Goal: Information Seeking & Learning: Learn about a topic

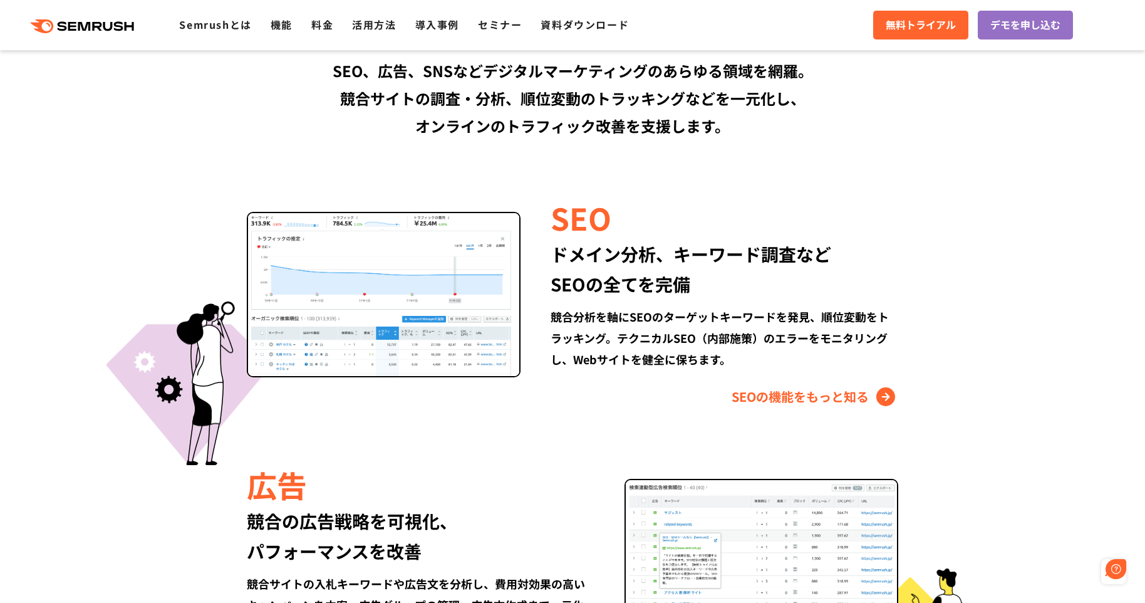
scroll to position [1092, 0]
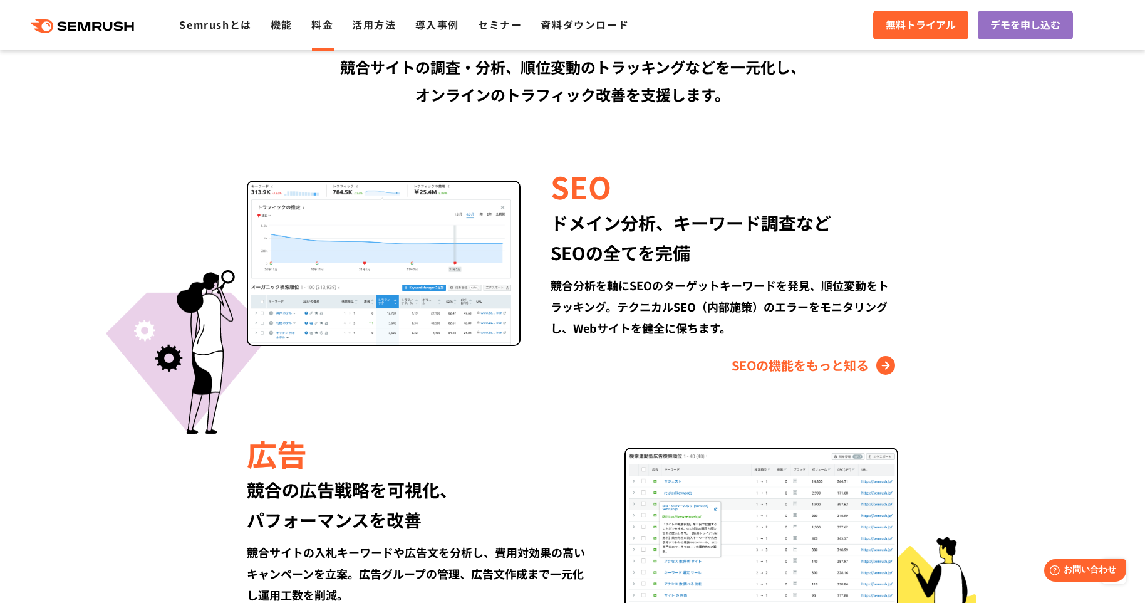
click at [315, 24] on link "料金" at bounding box center [322, 24] width 22 height 15
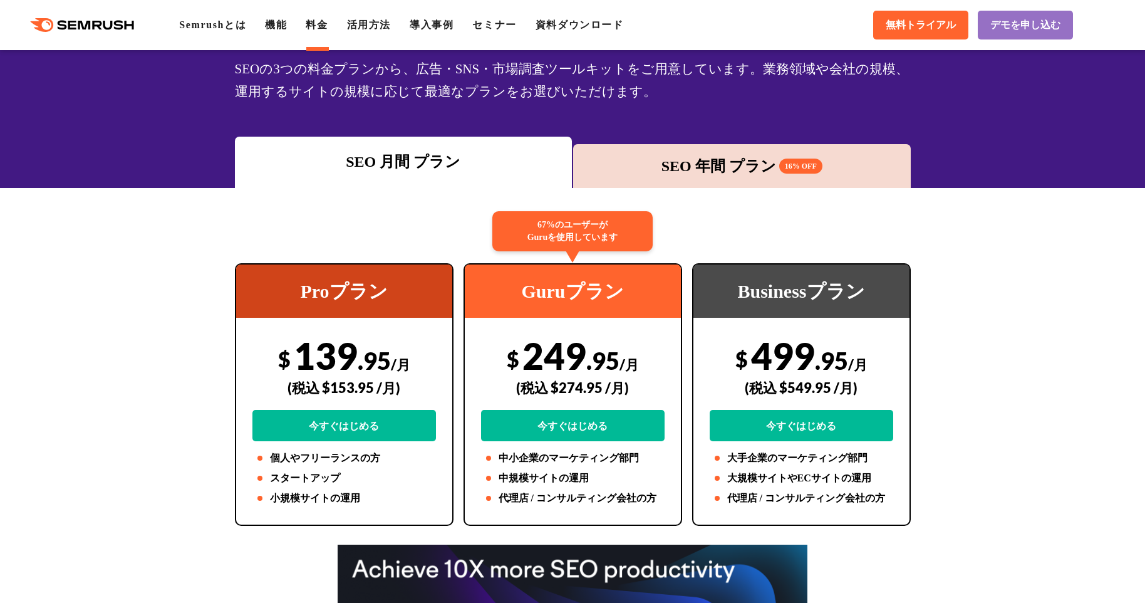
scroll to position [246, 0]
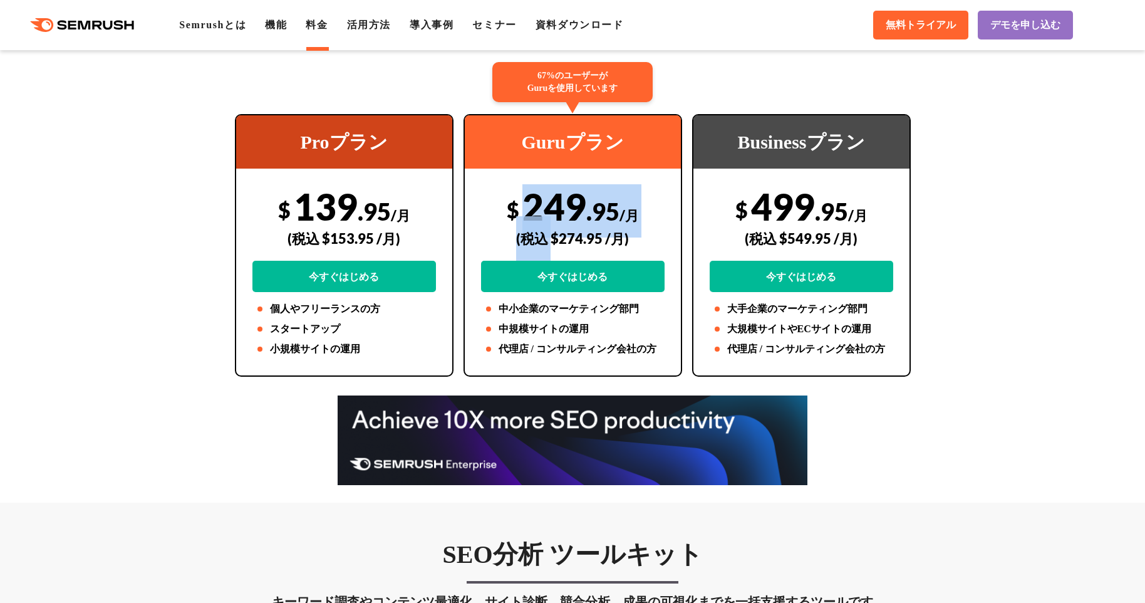
drag, startPoint x: 523, startPoint y: 209, endPoint x: 554, endPoint y: 234, distance: 39.7
click at [554, 234] on div "$ 249 .95 /月 (税込 $274.95 /月) 今すぐはじめる" at bounding box center [573, 238] width 184 height 108
click at [554, 234] on div "(税込 $274.95 /月)" at bounding box center [573, 238] width 184 height 44
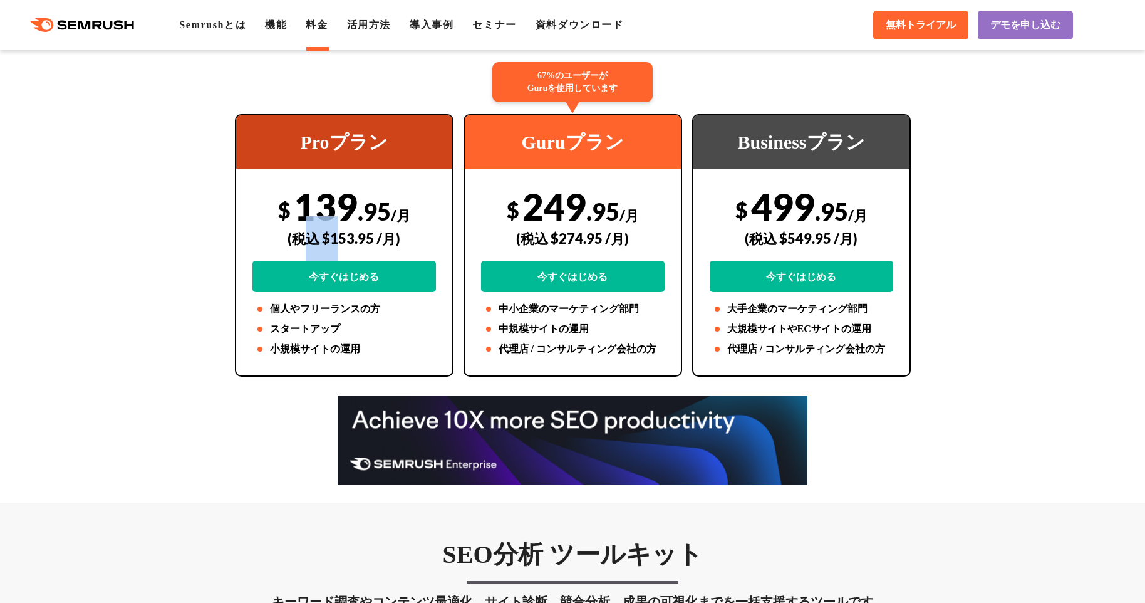
drag, startPoint x: 308, startPoint y: 221, endPoint x: 336, endPoint y: 232, distance: 30.4
click at [336, 232] on div "(税込 $153.95 /月)" at bounding box center [344, 238] width 184 height 44
